Goal: Task Accomplishment & Management: Use online tool/utility

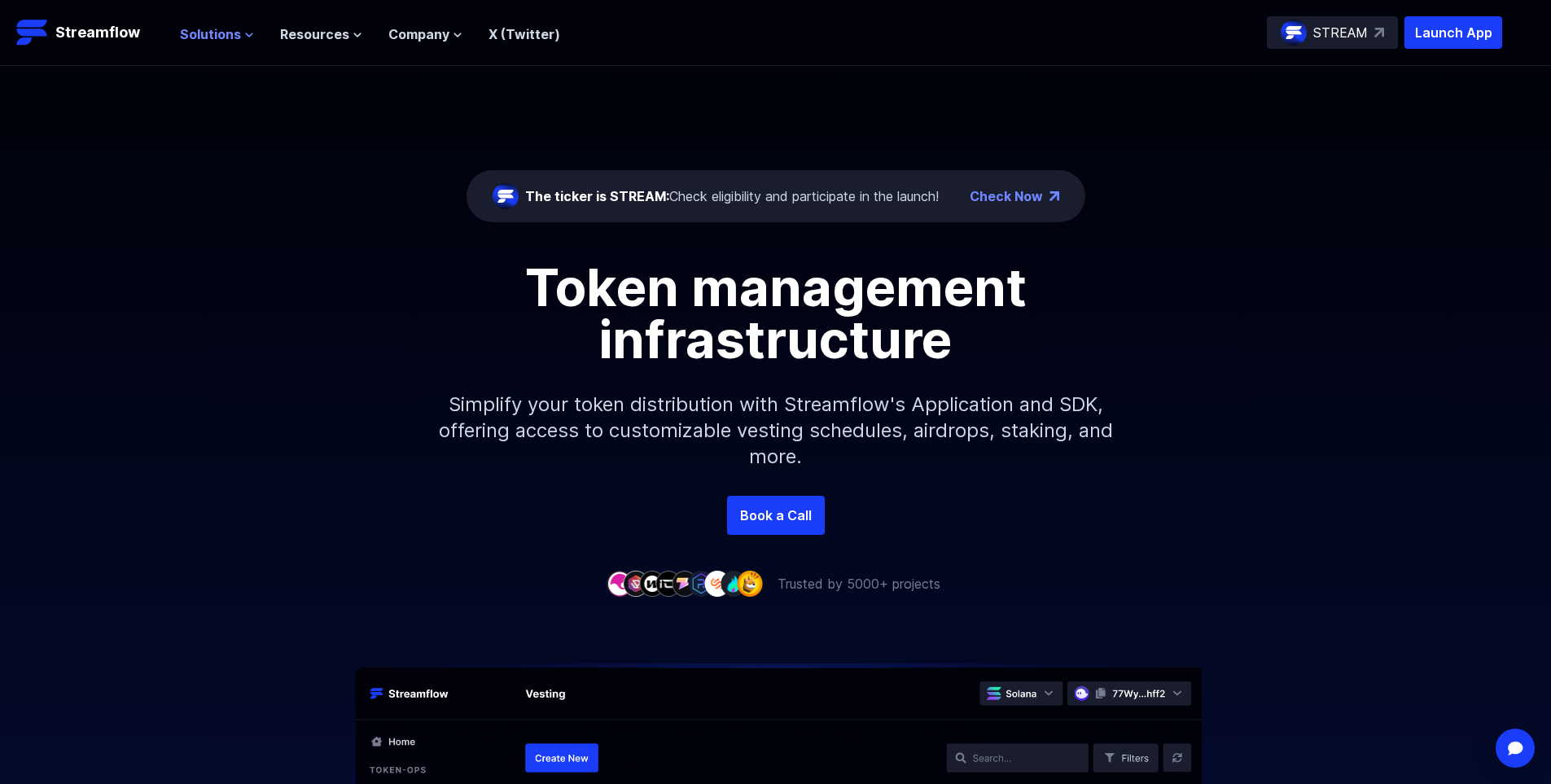
drag, startPoint x: 219, startPoint y: 38, endPoint x: 228, endPoint y: 40, distance: 9.2
click at [219, 37] on span "Solutions" at bounding box center [210, 34] width 61 height 20
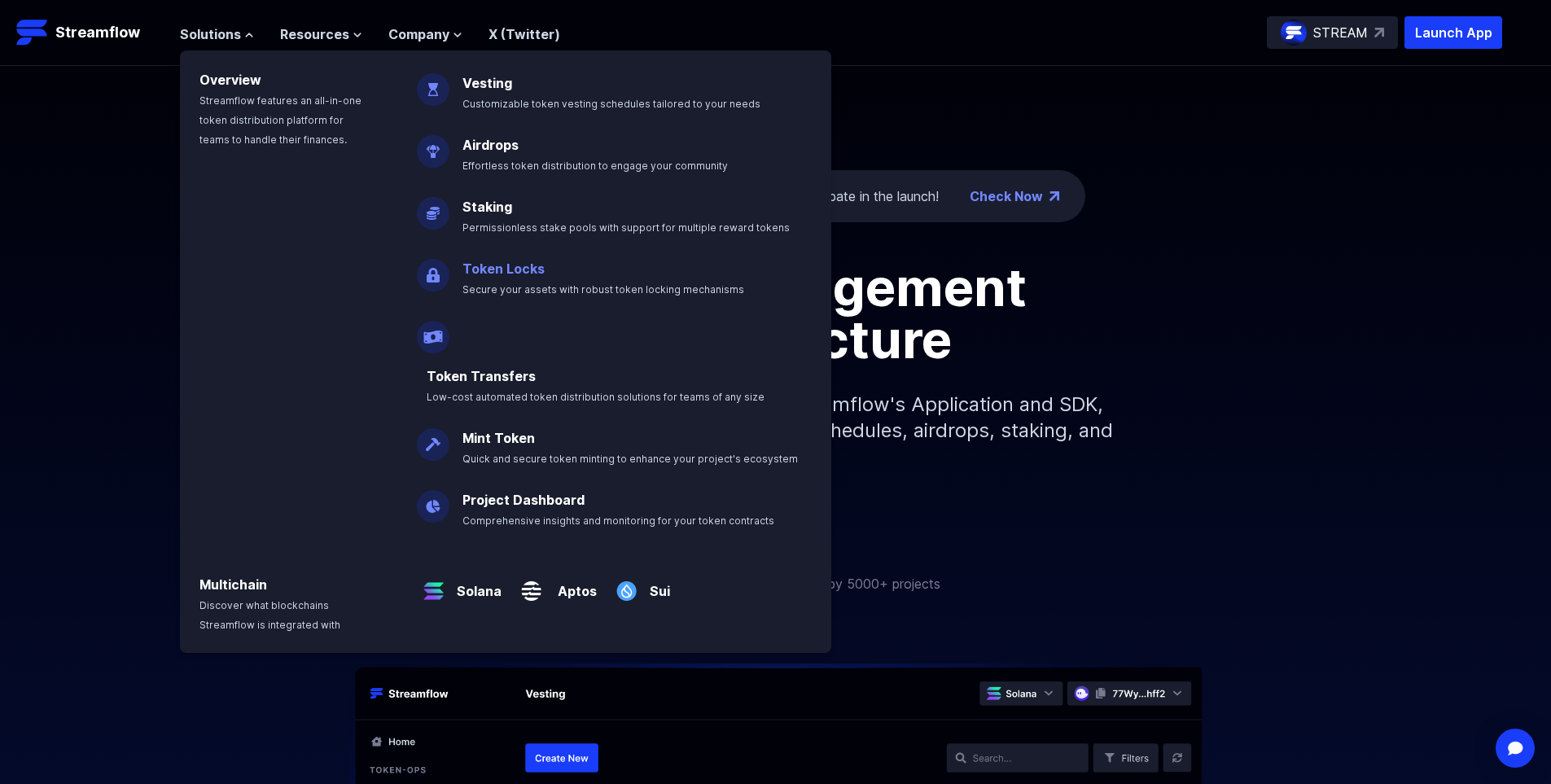
click at [525, 275] on link "Token Locks" at bounding box center [504, 268] width 82 height 16
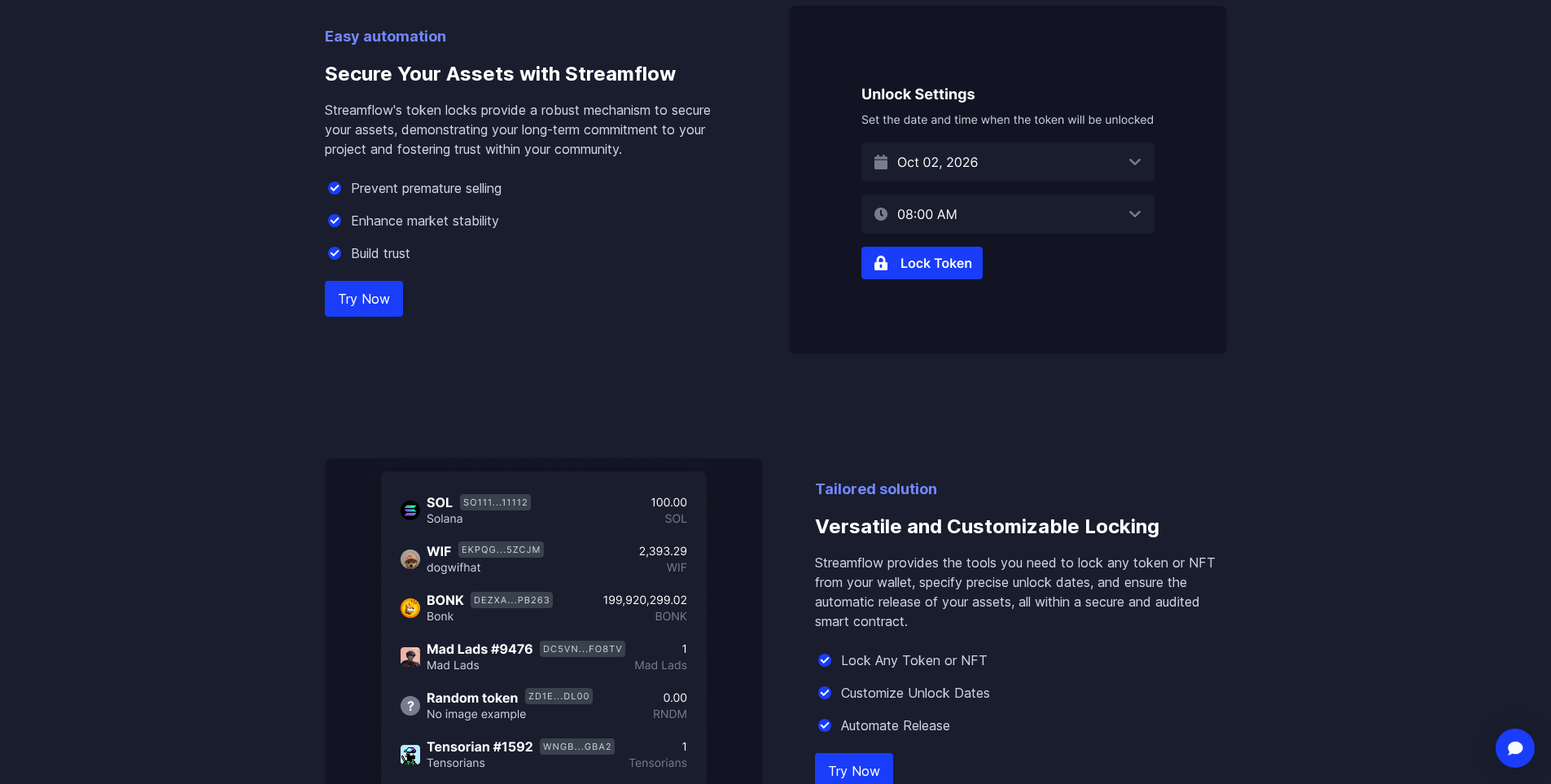
scroll to position [1058, 0]
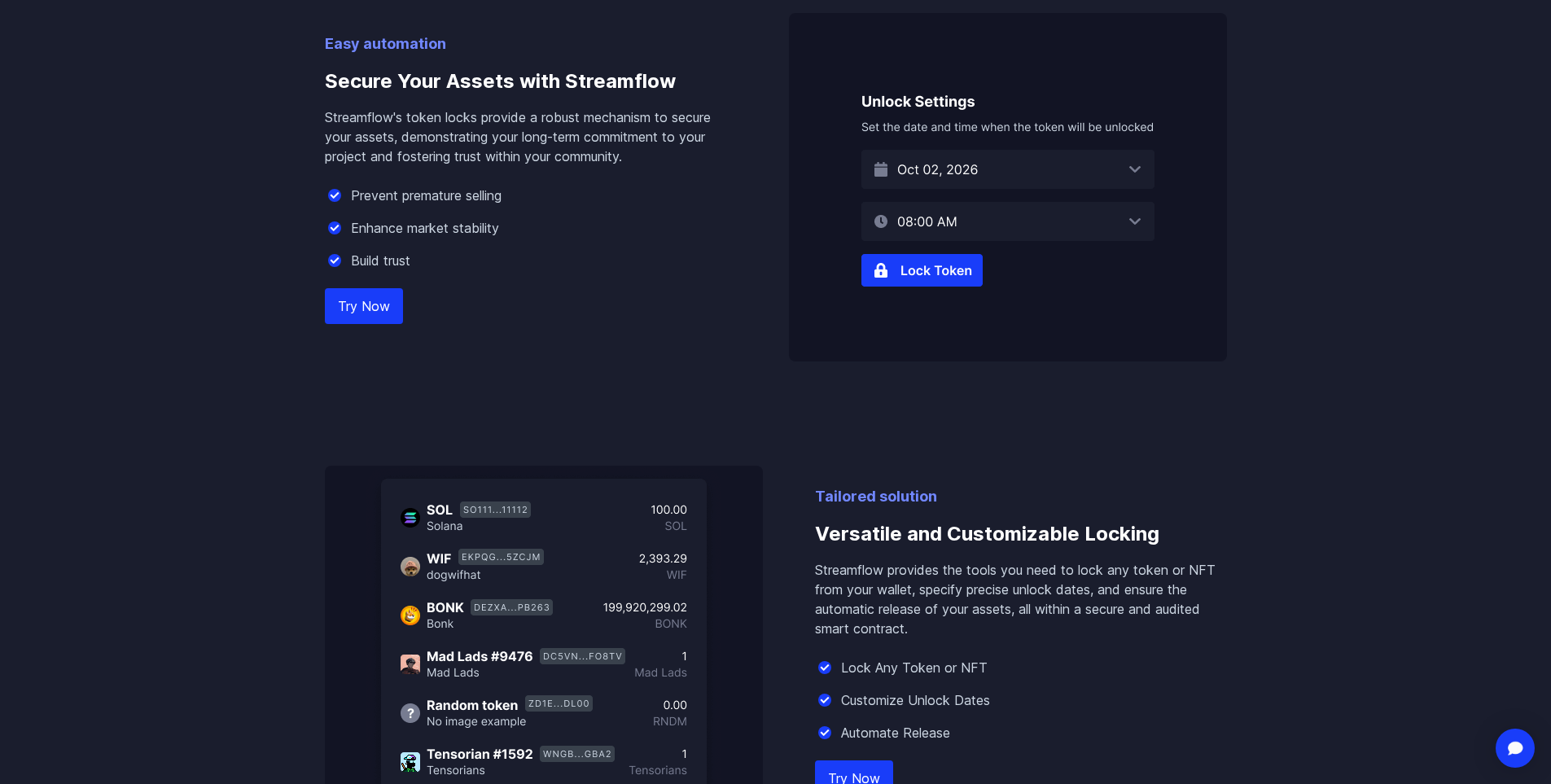
click at [902, 270] on img at bounding box center [1007, 187] width 438 height 348
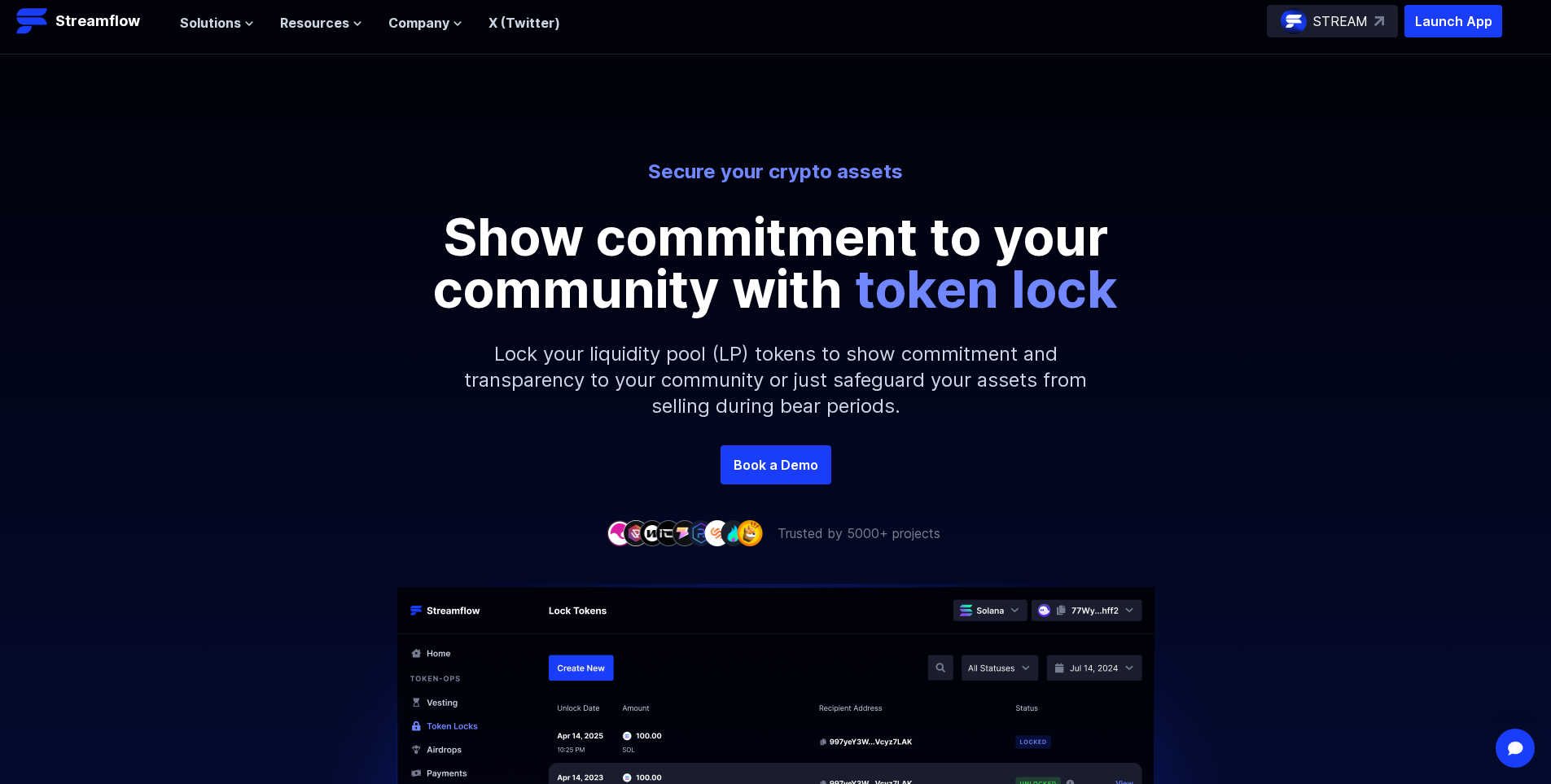
scroll to position [0, 0]
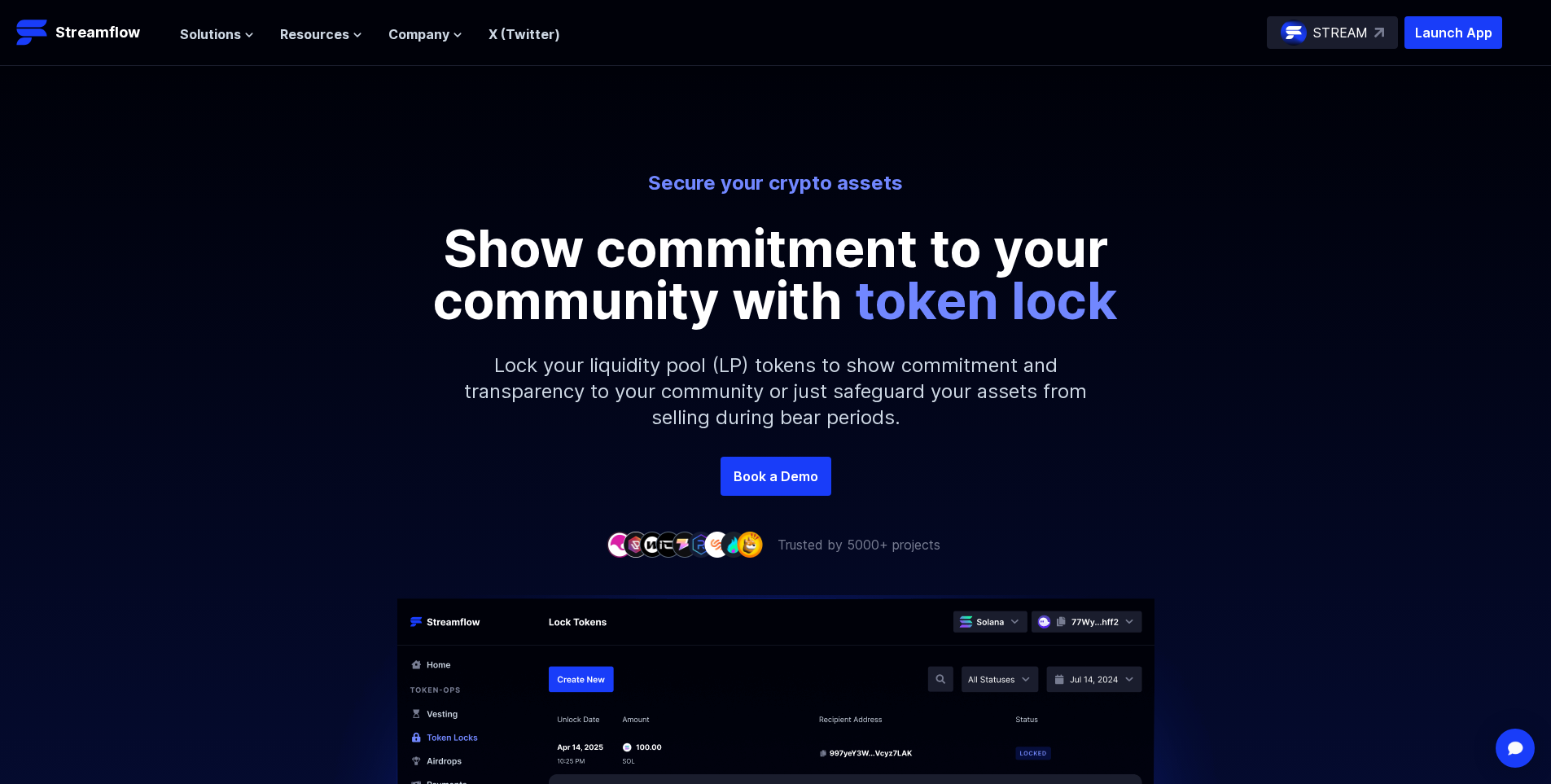
click at [1364, 37] on p "STREAM" at bounding box center [1340, 32] width 55 height 20
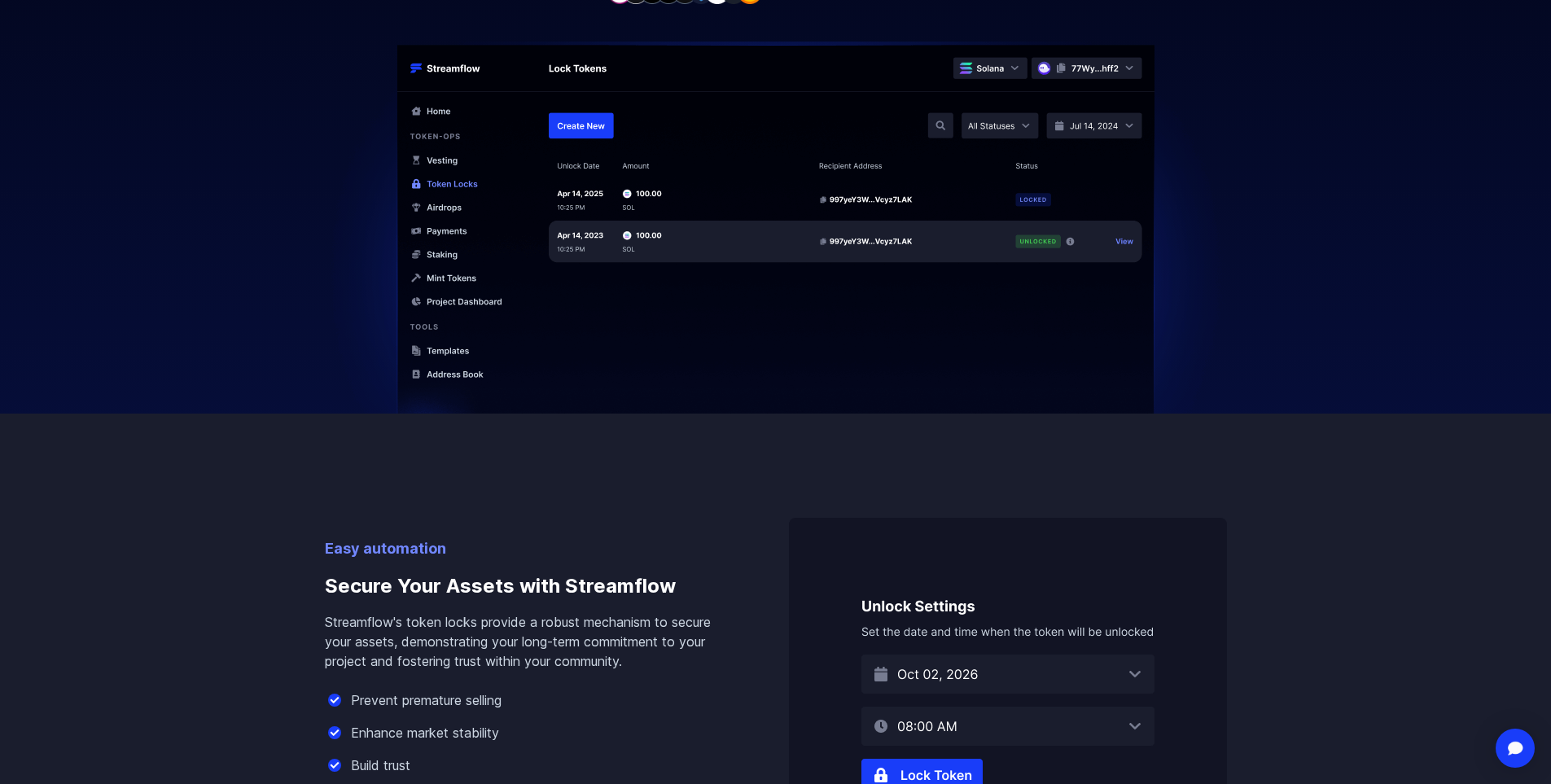
scroll to position [733, 0]
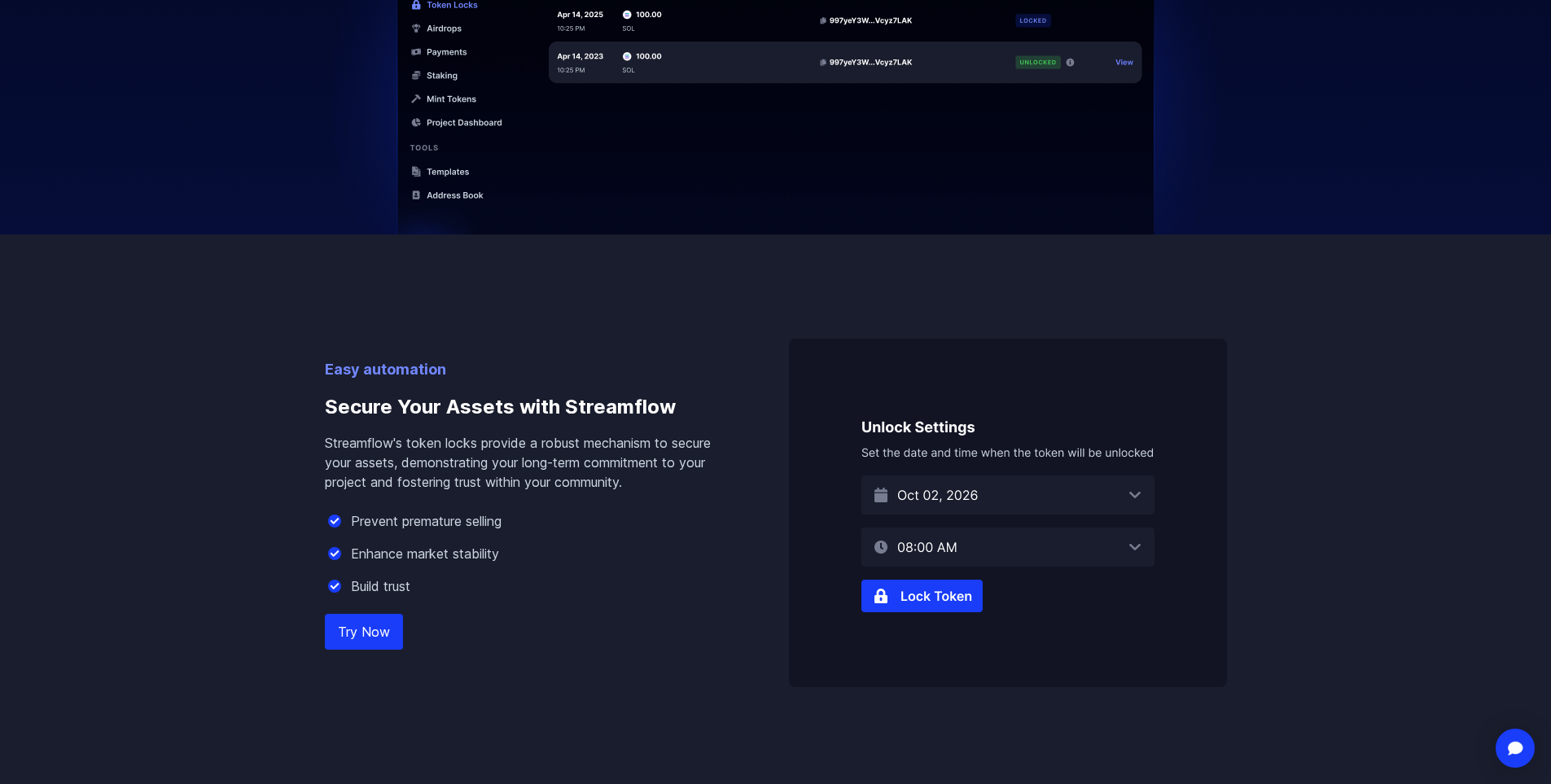
click at [887, 608] on img at bounding box center [1007, 512] width 438 height 348
click at [367, 638] on link "Try Now" at bounding box center [363, 632] width 78 height 36
